Goal: Feedback & Contribution: Leave review/rating

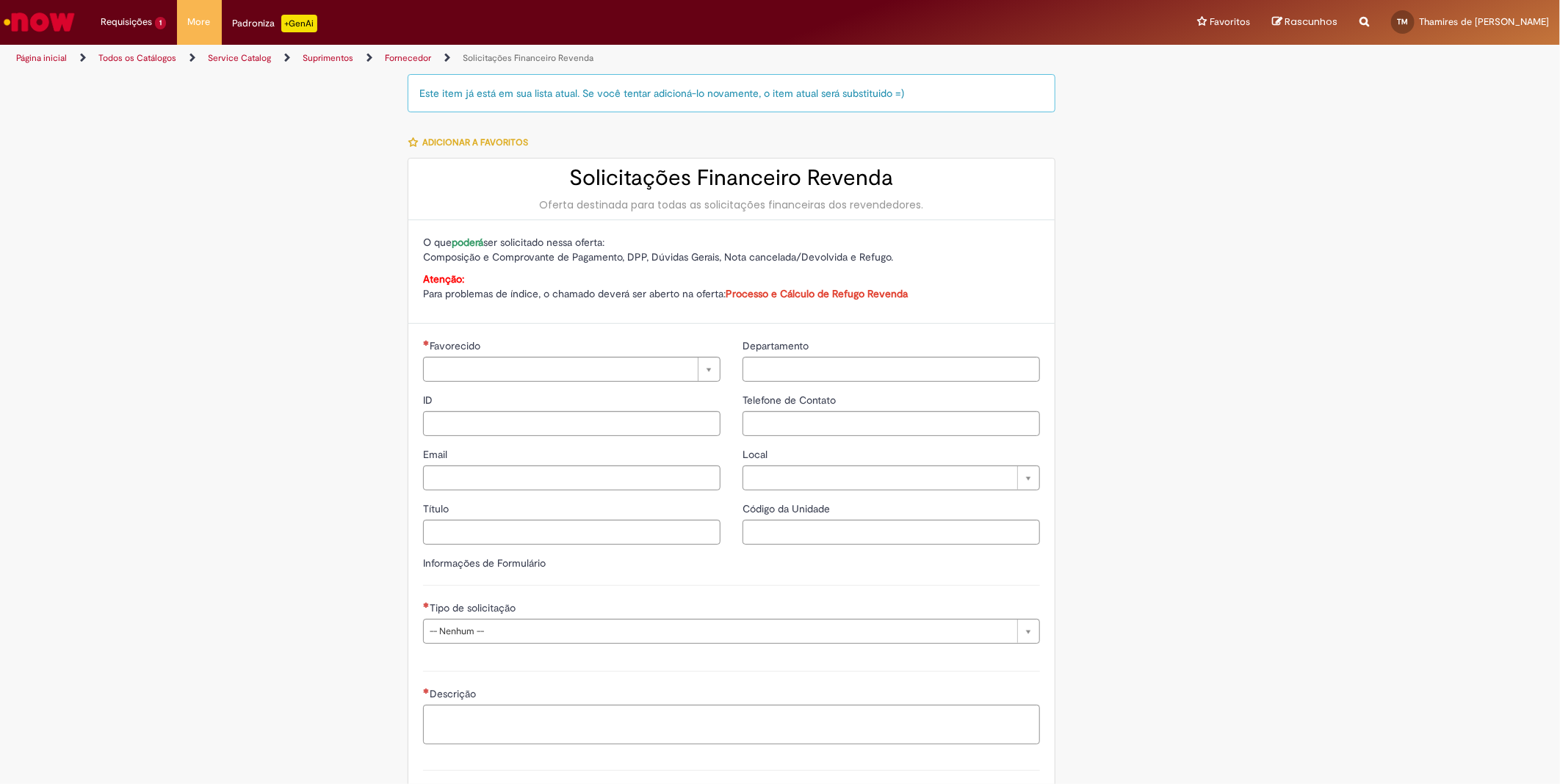
type input "**********"
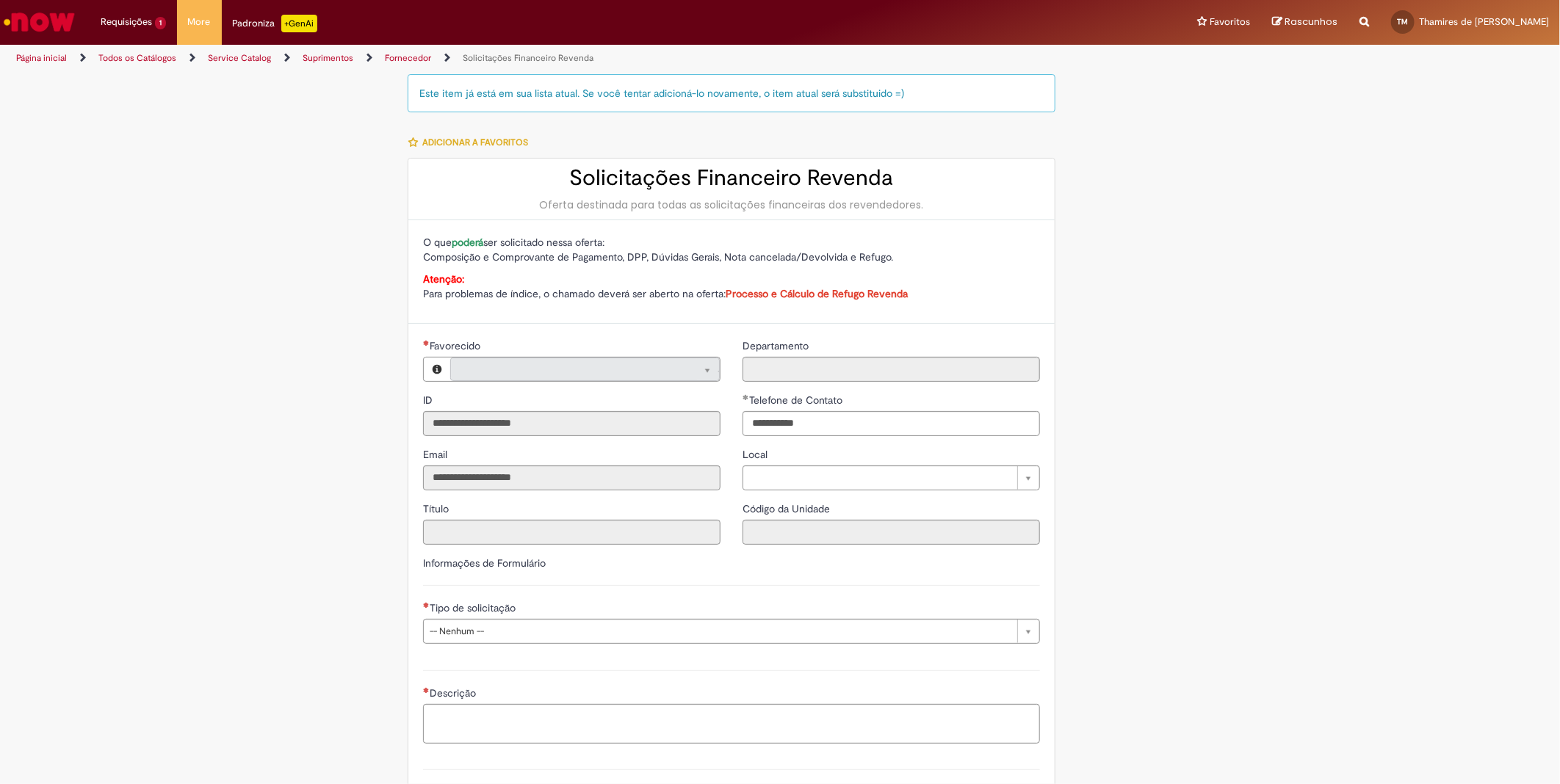
type input "**********"
click at [130, 35] on li "Requisições 1 Exibir Todas as Solicitações Solicitações Financeiro Revenda 20h …" at bounding box center [133, 22] width 87 height 44
click at [155, 86] on span "20h atrás 20 horas atrás R13458570" at bounding box center [171, 89] width 132 height 11
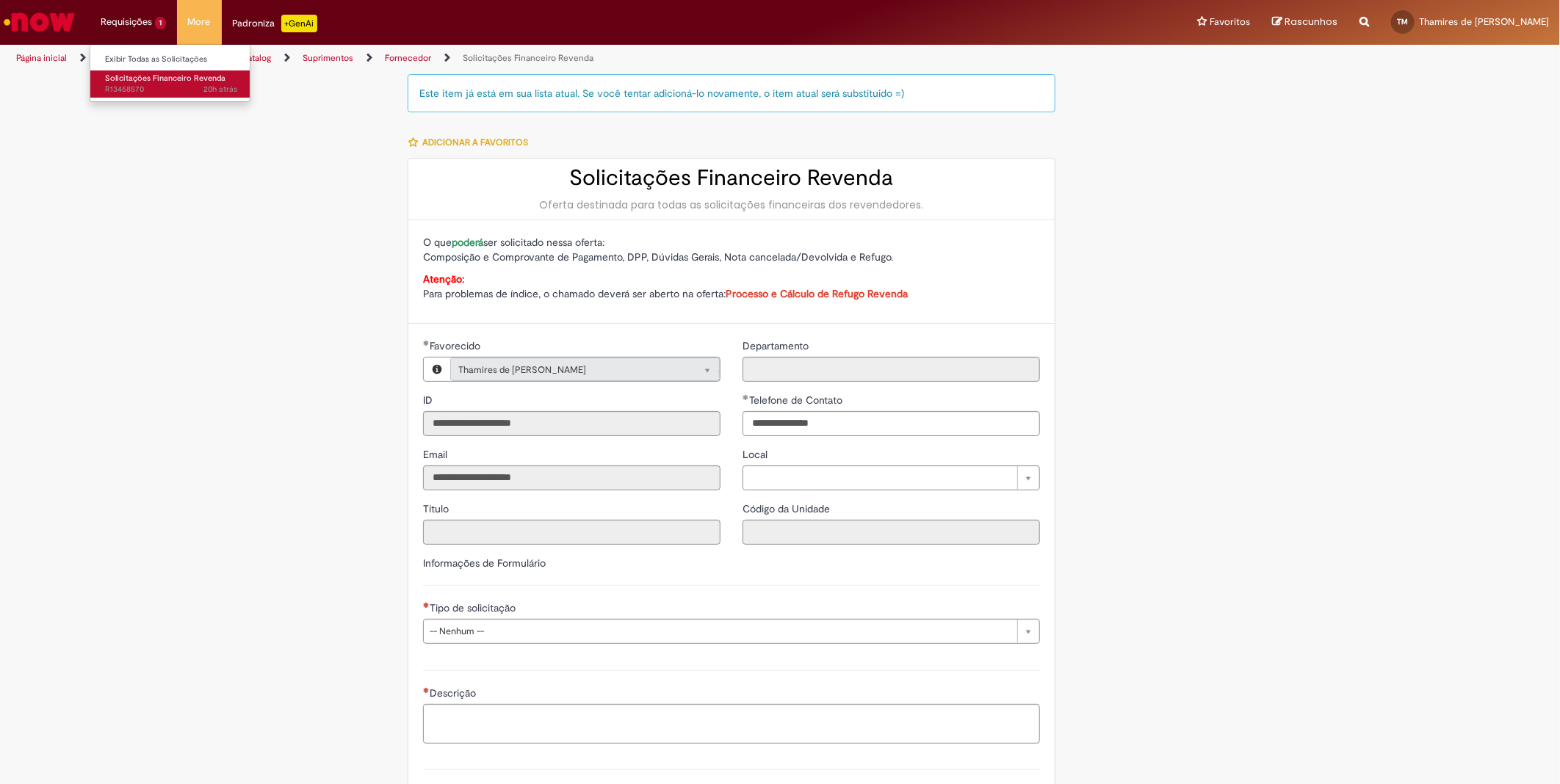
click at [151, 84] on span "20h atrás 20 horas atrás R13458570" at bounding box center [171, 89] width 132 height 11
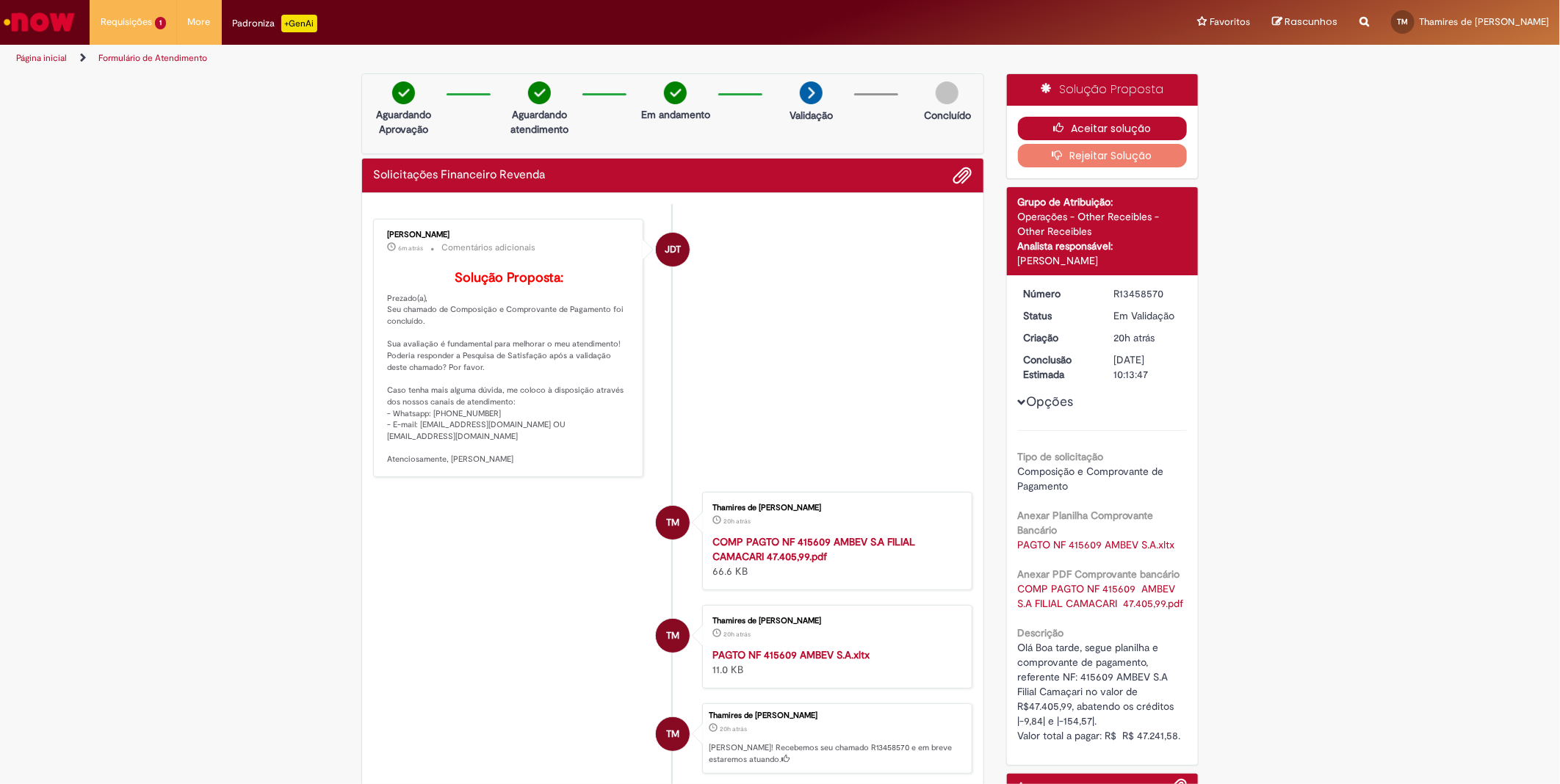
click at [1139, 125] on button "Aceitar solução" at bounding box center [1103, 128] width 170 height 24
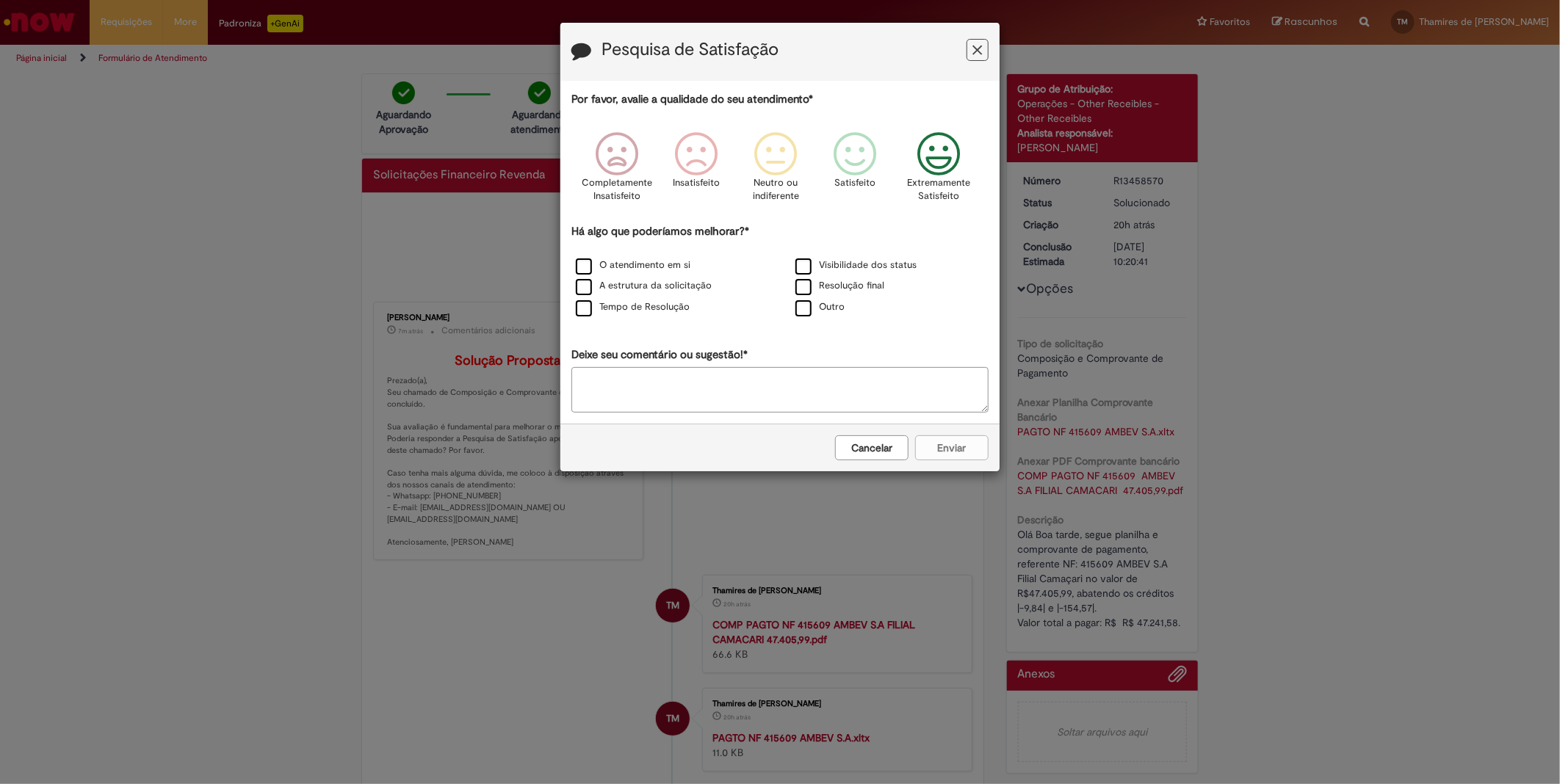
click at [939, 177] on p "Extremamente Satisfeito" at bounding box center [939, 190] width 64 height 28
click at [605, 267] on label "O atendimento em si" at bounding box center [633, 265] width 115 height 14
click at [619, 285] on label "A estrutura da solicitação" at bounding box center [644, 286] width 136 height 14
click at [806, 286] on label "Resolução final" at bounding box center [840, 286] width 89 height 14
click at [944, 457] on button "Enviar" at bounding box center [952, 447] width 73 height 25
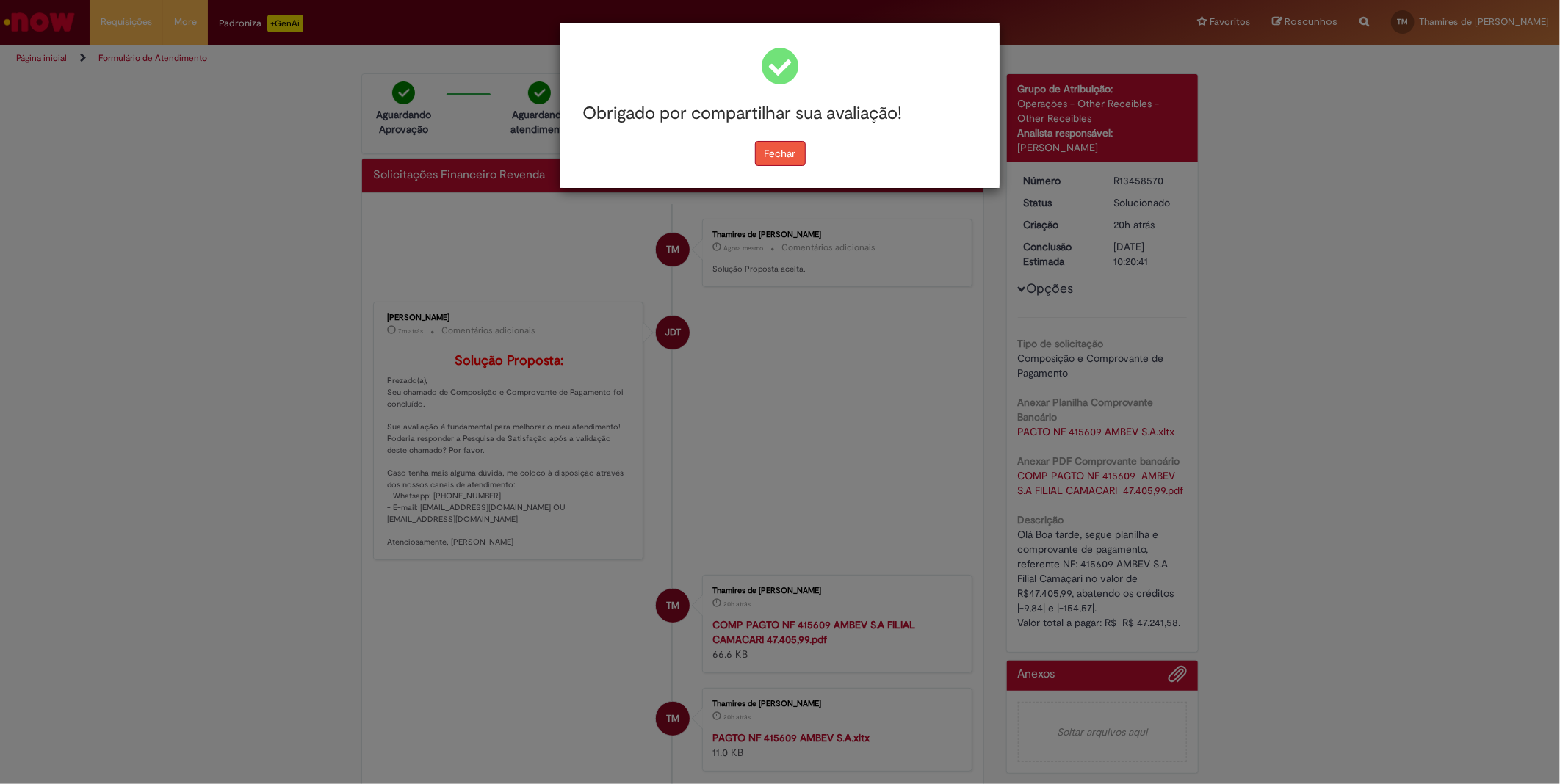
click at [783, 159] on button "Fechar" at bounding box center [780, 153] width 50 height 25
